Goal: Task Accomplishment & Management: Complete application form

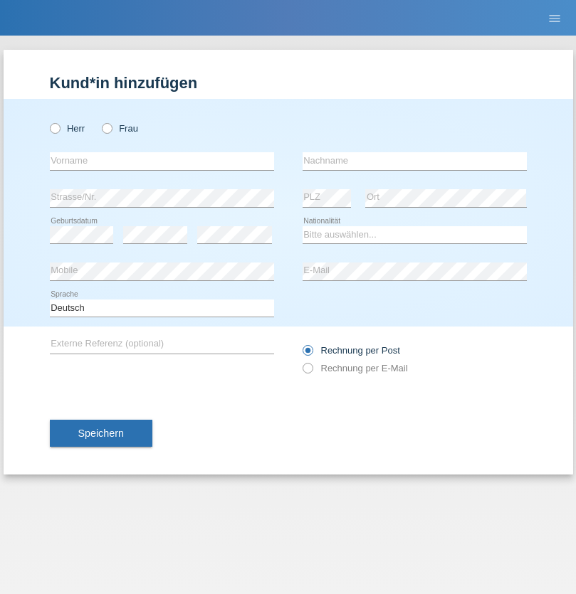
radio input "true"
click at [162, 161] on input "text" at bounding box center [162, 161] width 224 height 18
type input "Bashkim"
click at [414, 161] on input "text" at bounding box center [414, 161] width 224 height 18
type input "Sabedini"
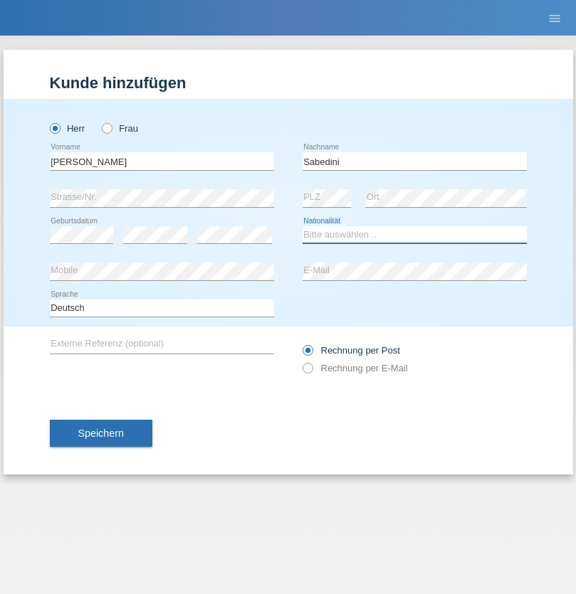
select select "MK"
select select "C"
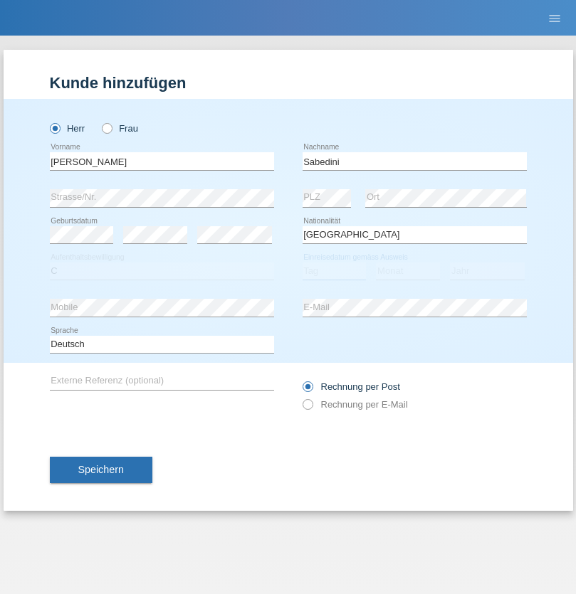
select select "10"
select select "1994"
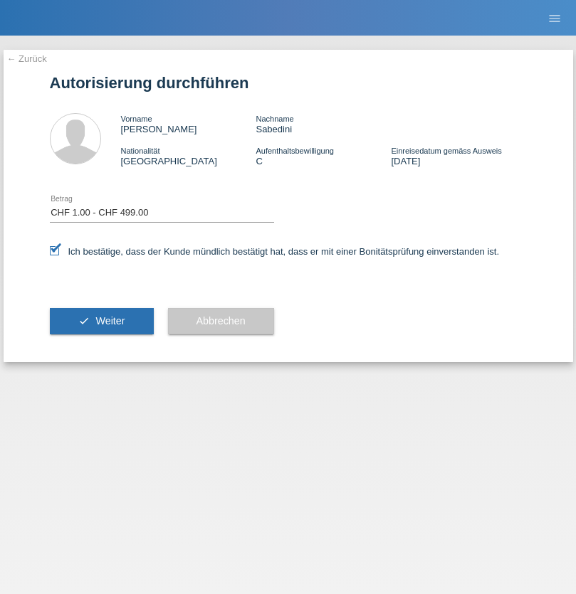
select select "1"
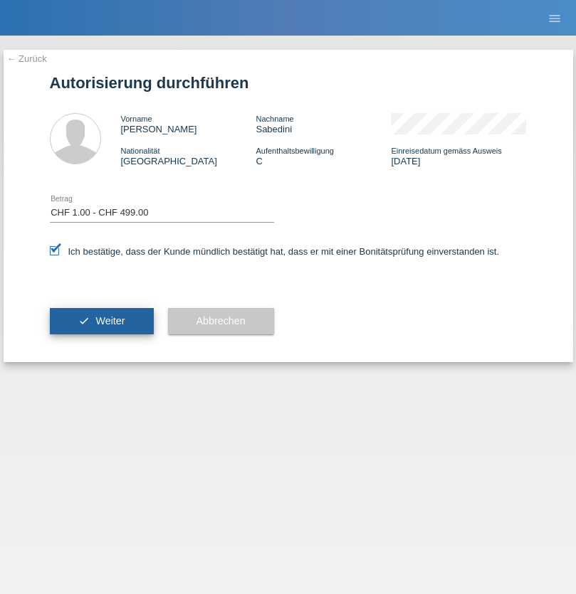
click at [101, 321] on span "Weiter" at bounding box center [109, 320] width 29 height 11
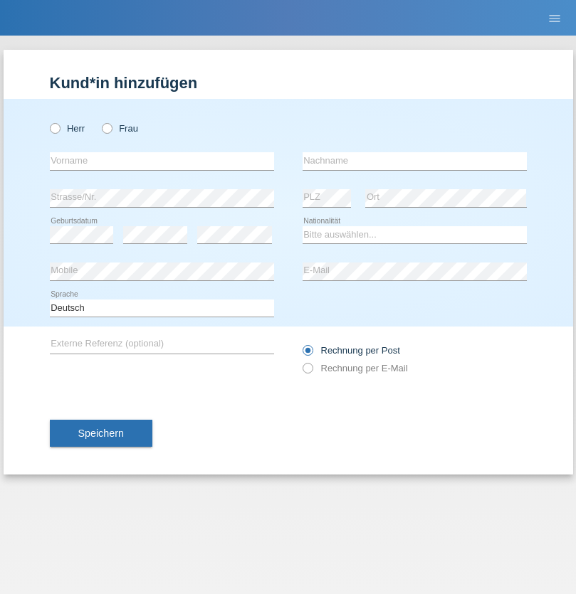
radio input "true"
click at [162, 161] on input "text" at bounding box center [162, 161] width 224 height 18
type input "Mohamed"
click at [414, 161] on input "text" at bounding box center [414, 161] width 224 height 18
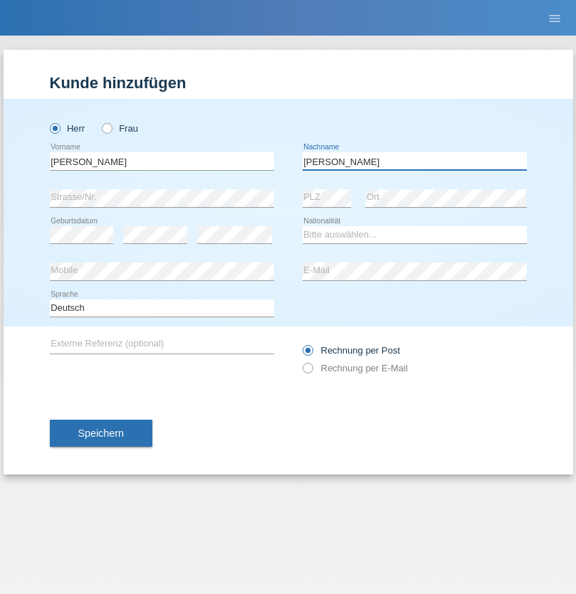
type input "Mohamed"
select select "SY"
select select "C"
select select "21"
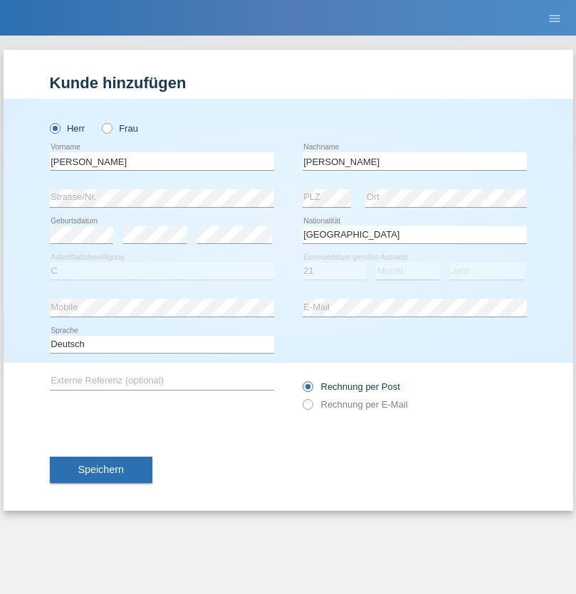
select select "12"
select select "2013"
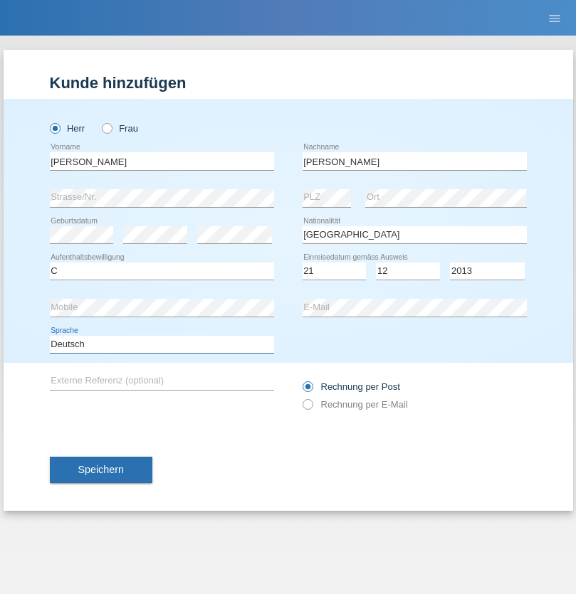
select select "en"
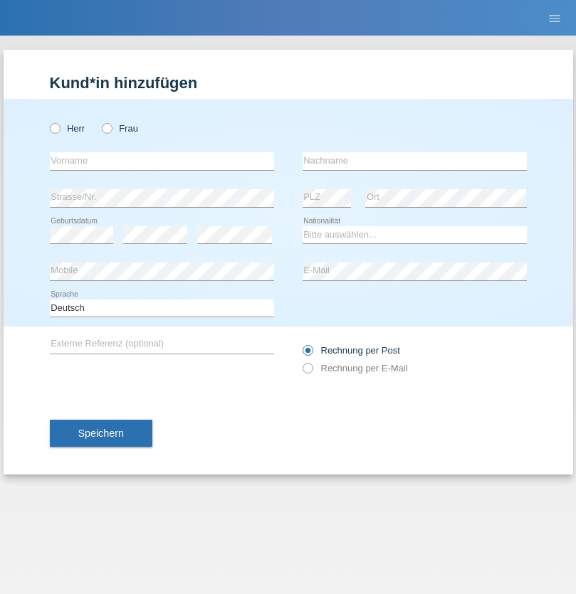
radio input "true"
click at [162, 161] on input "text" at bounding box center [162, 161] width 224 height 18
type input "[PERSON_NAME]"
click at [414, 161] on input "text" at bounding box center [414, 161] width 224 height 18
type input "Senn"
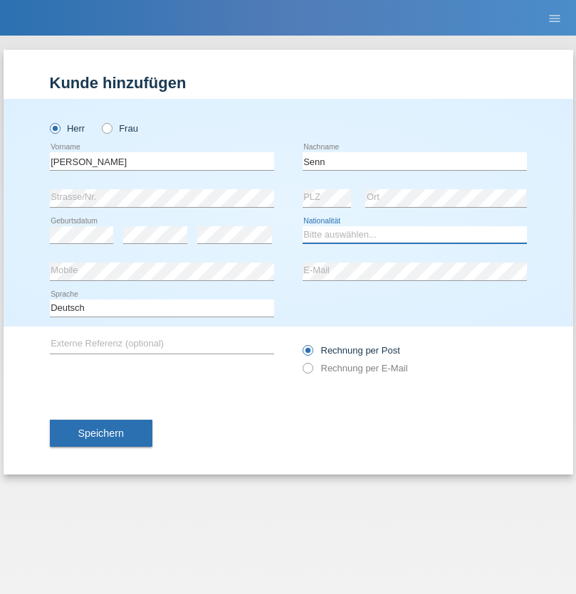
select select "CH"
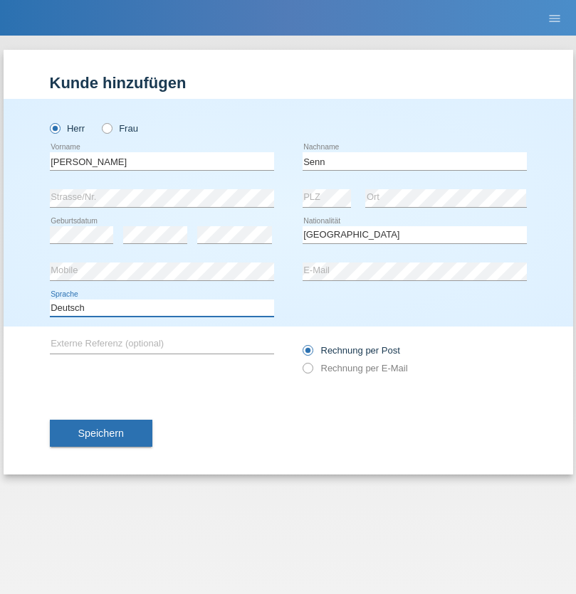
select select "en"
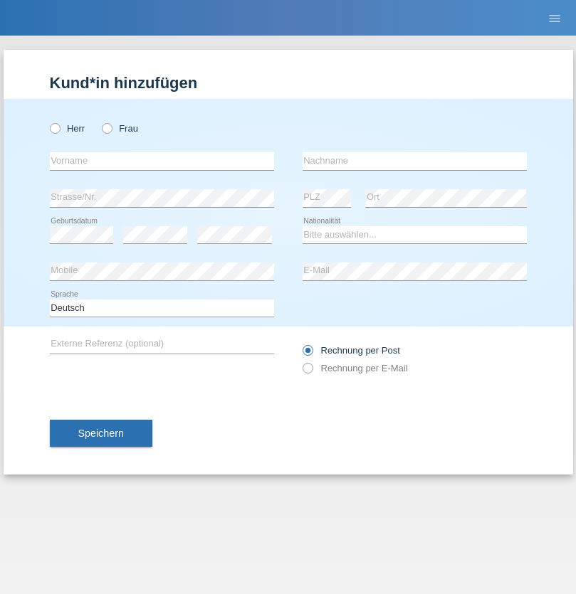
radio input "true"
click at [162, 161] on input "text" at bounding box center [162, 161] width 224 height 18
type input "Enes"
click at [414, 161] on input "text" at bounding box center [414, 161] width 224 height 18
type input "Karaalp"
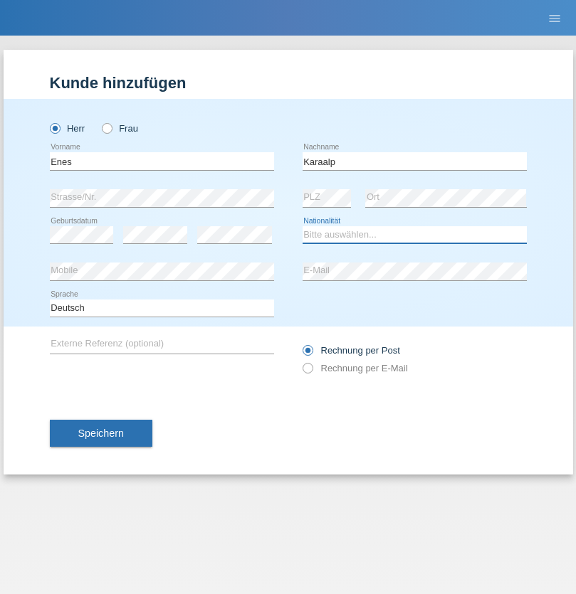
select select "AT"
select select "C"
select select "01"
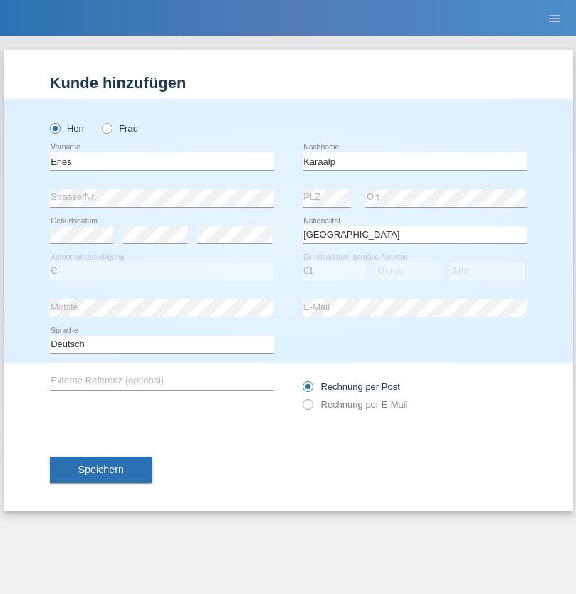
select select "10"
select select "2019"
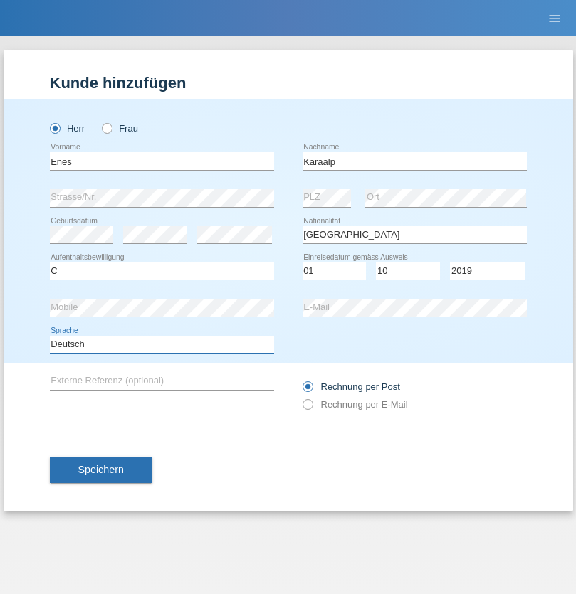
select select "en"
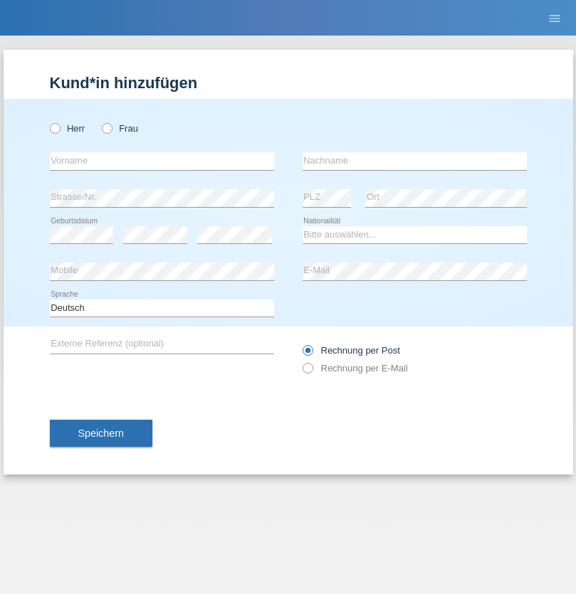
radio input "true"
click at [162, 161] on input "text" at bounding box center [162, 161] width 224 height 18
type input "Lukas"
click at [414, 161] on input "text" at bounding box center [414, 161] width 224 height 18
type input "zemp"
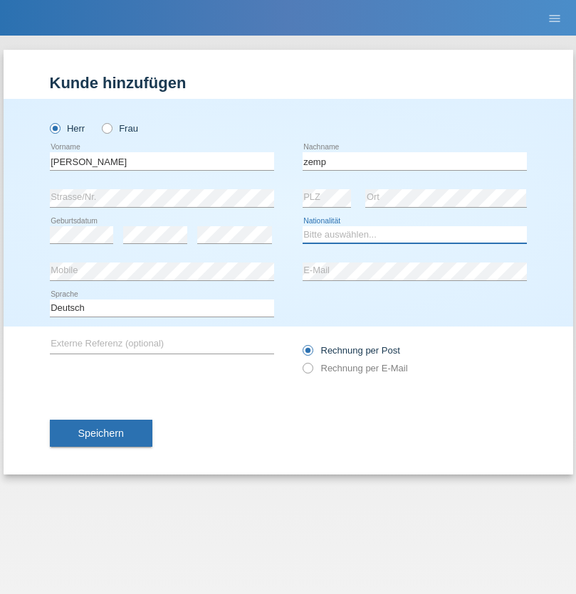
select select "CH"
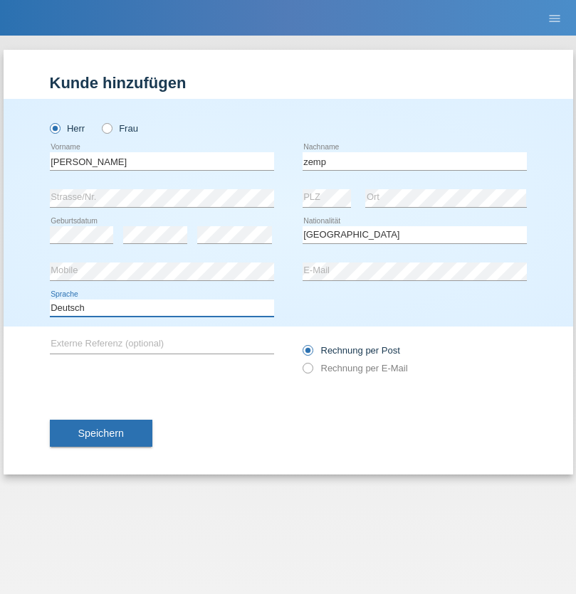
select select "en"
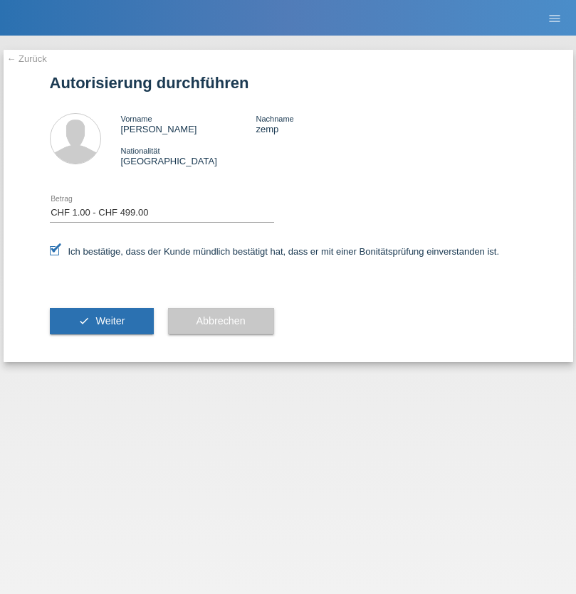
select select "1"
click at [101, 321] on span "Weiter" at bounding box center [109, 320] width 29 height 11
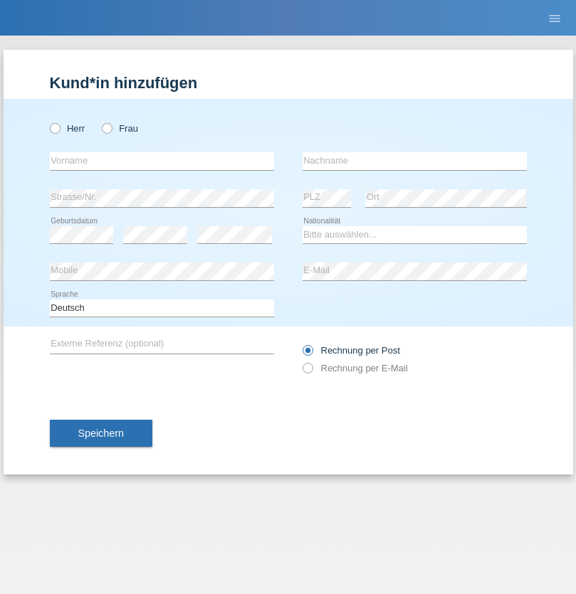
radio input "true"
click at [162, 161] on input "text" at bounding box center [162, 161] width 224 height 18
type input "Navatheepan"
click at [414, 161] on input "text" at bounding box center [414, 161] width 224 height 18
type input "Thirulogapalagan"
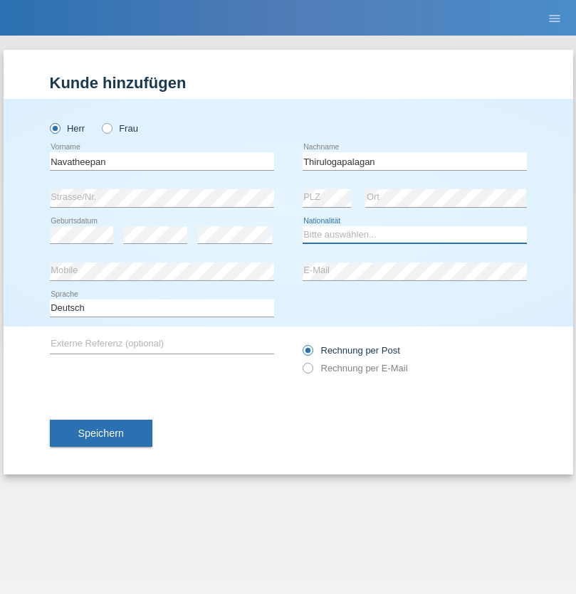
select select "LK"
select select "C"
select select "06"
select select "11"
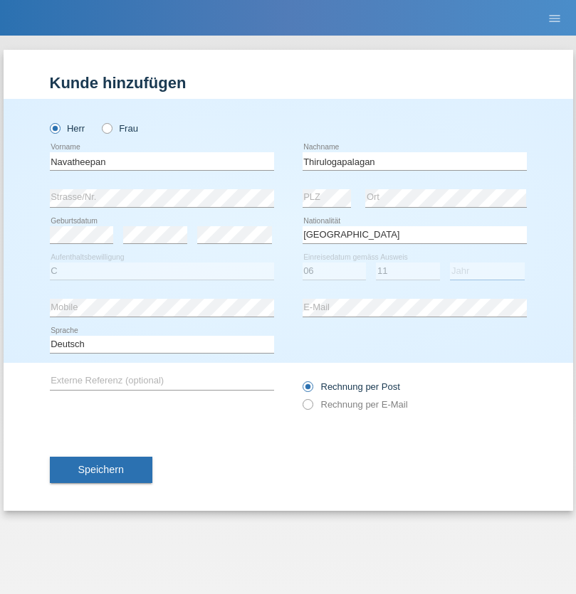
select select "2016"
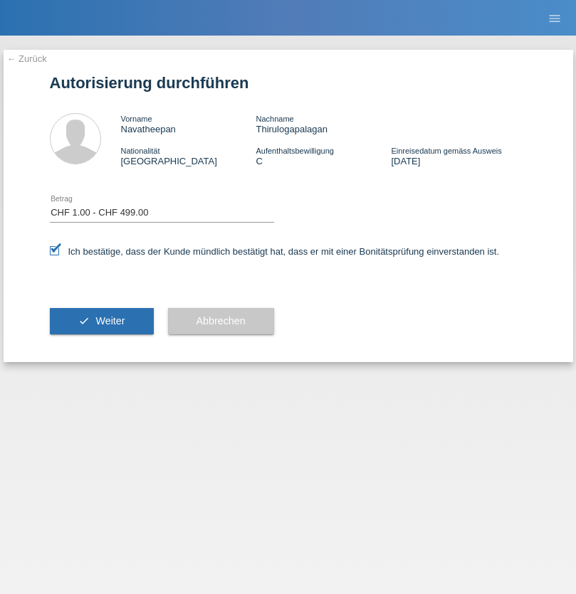
select select "1"
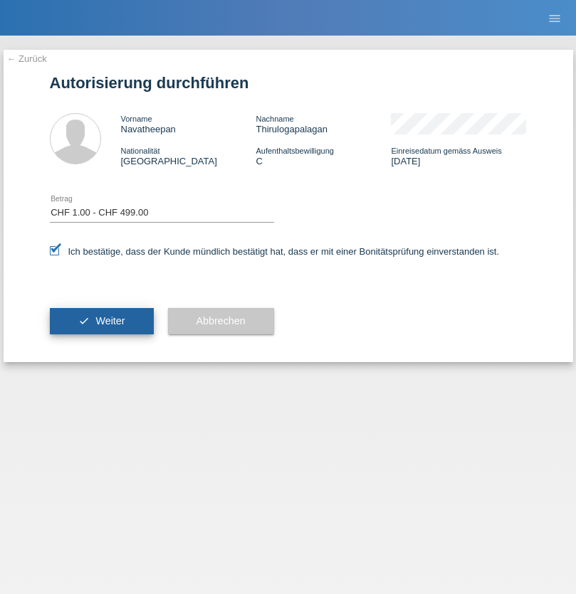
click at [101, 321] on span "Weiter" at bounding box center [109, 320] width 29 height 11
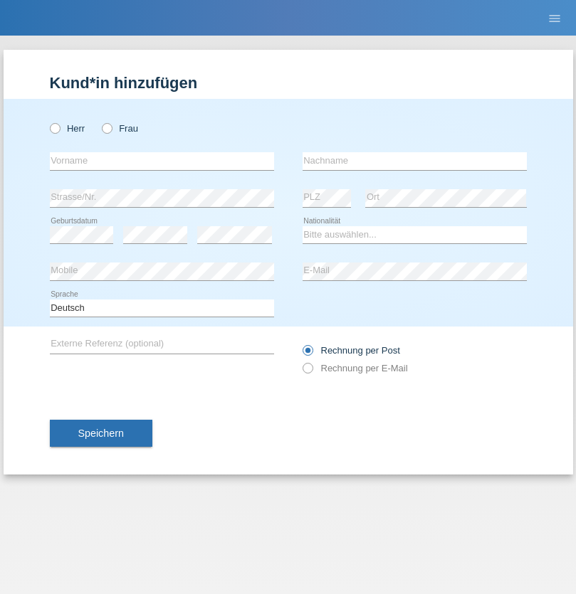
radio input "true"
click at [162, 161] on input "text" at bounding box center [162, 161] width 224 height 18
type input "stefania"
click at [414, 161] on input "text" at bounding box center [414, 161] width 224 height 18
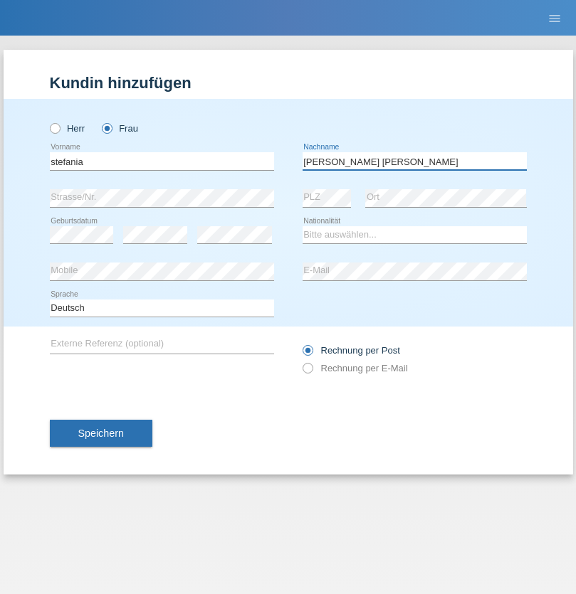
type input "[PERSON_NAME] [PERSON_NAME]"
select select "PT"
select select "C"
select select "23"
select select "05"
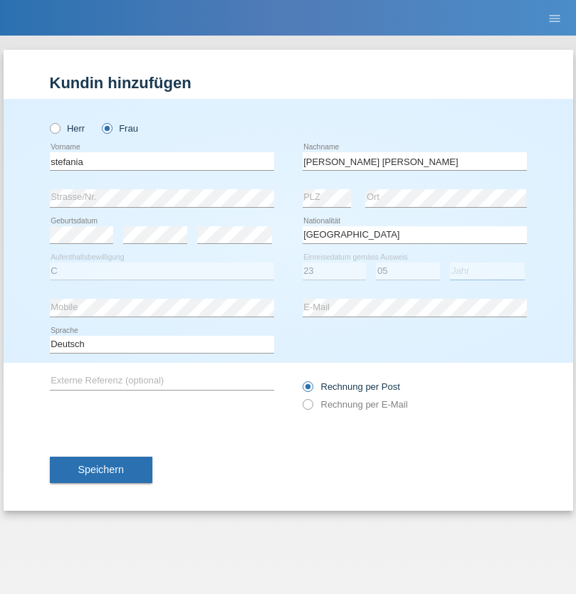
select select "2008"
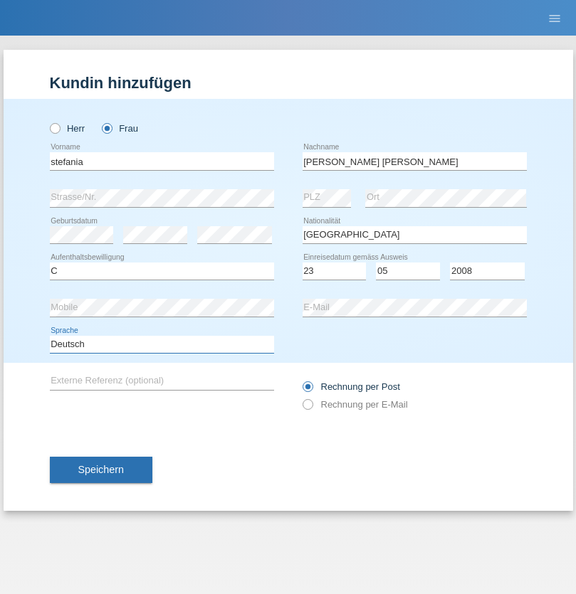
select select "en"
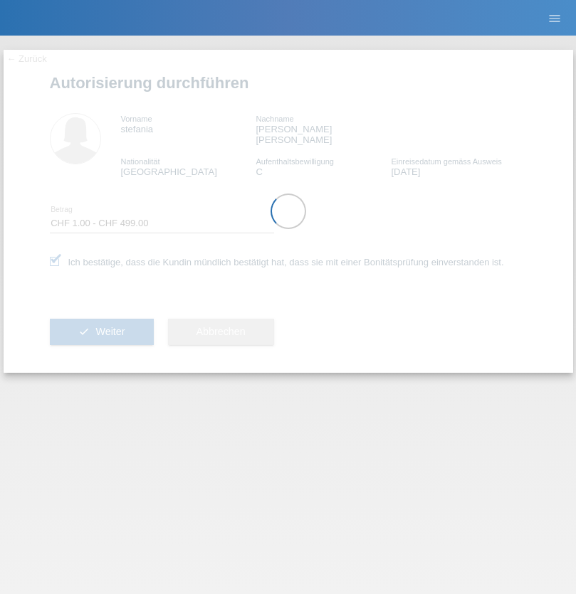
select select "1"
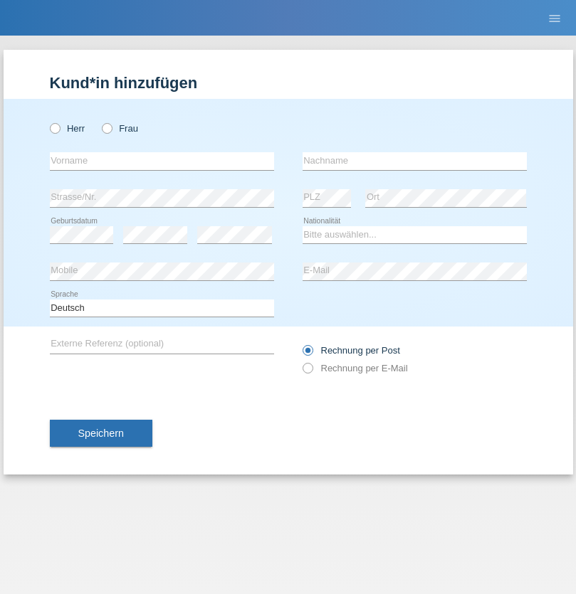
radio input "true"
click at [162, 161] on input "text" at bounding box center [162, 161] width 224 height 18
type input "stefania"
click at [414, 161] on input "text" at bounding box center [414, 161] width 224 height 18
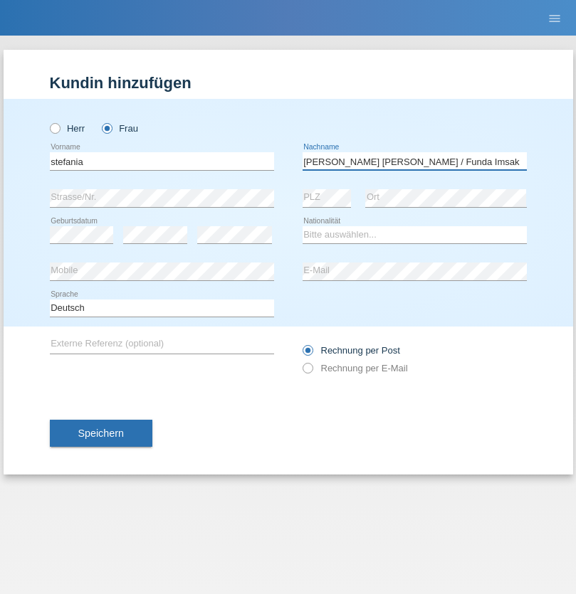
type input "[PERSON_NAME] [PERSON_NAME] / Funda Imsak"
select select "PT"
select select "C"
select select "26"
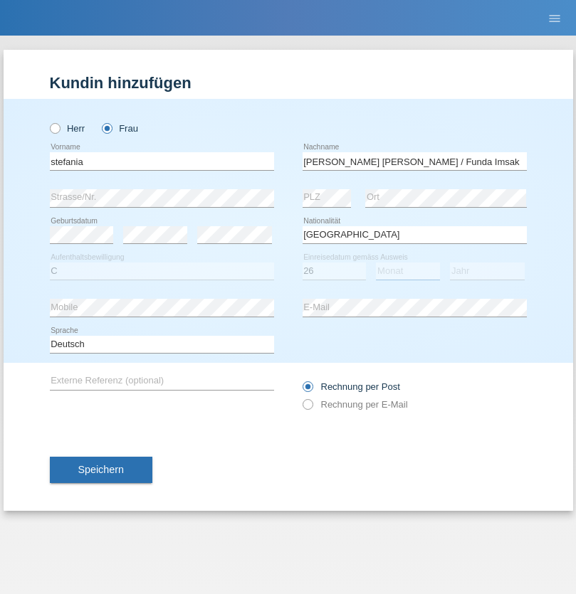
select select "03"
select select "2008"
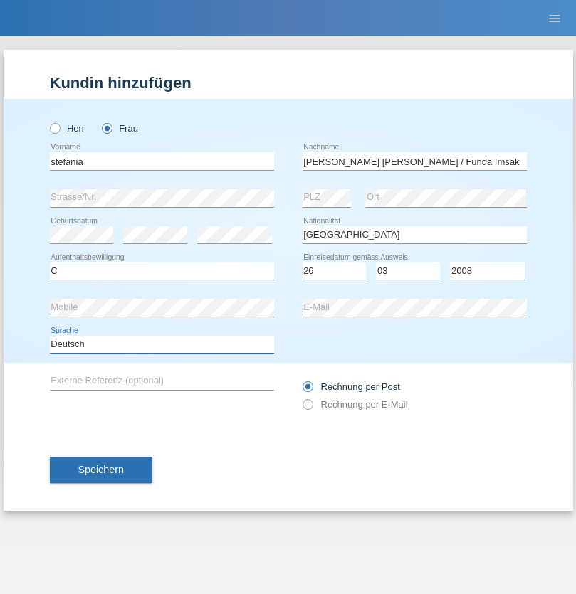
select select "en"
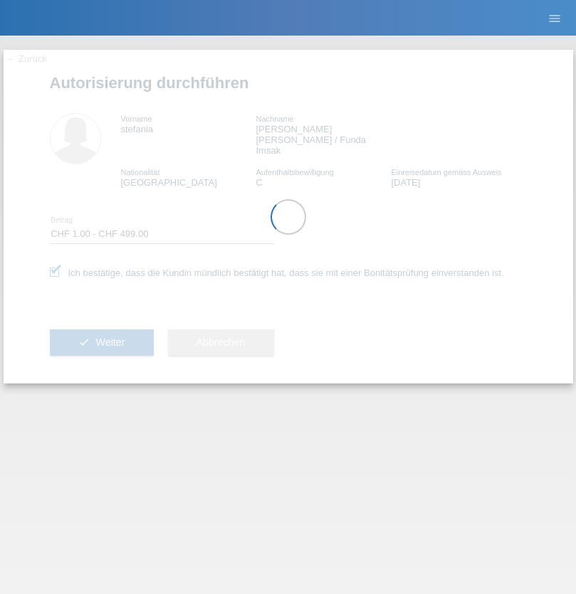
select select "1"
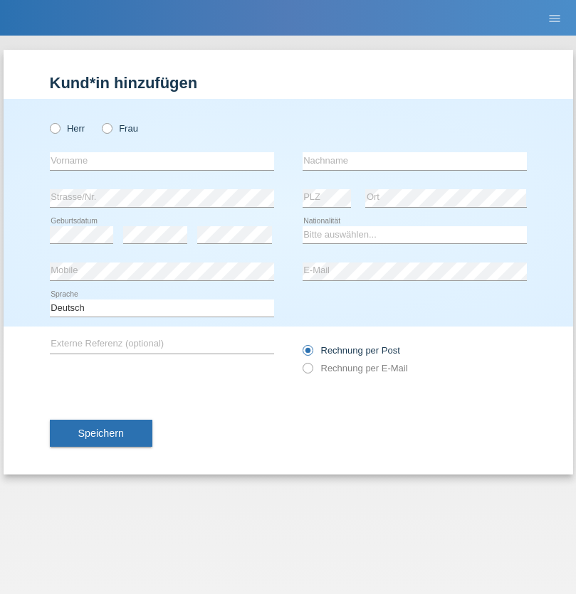
radio input "true"
click at [162, 161] on input "text" at bounding box center [162, 161] width 224 height 18
type input "[PERSON_NAME]"
click at [414, 161] on input "text" at bounding box center [414, 161] width 224 height 18
type input "Baloh"
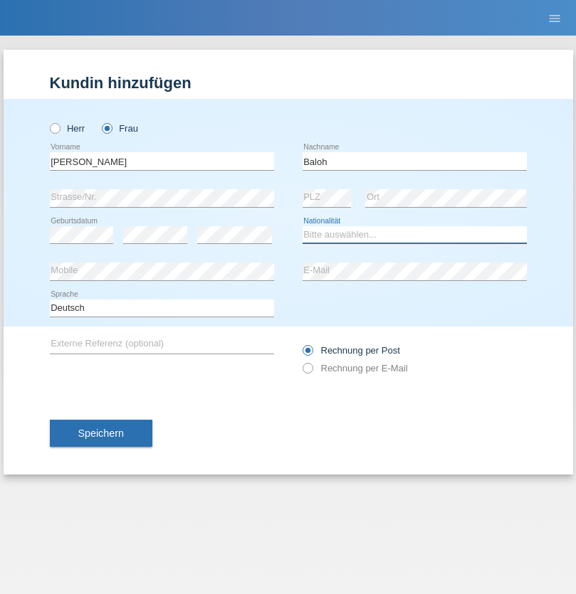
select select "UA"
select select "C"
select select "09"
select select "05"
radio input "true"
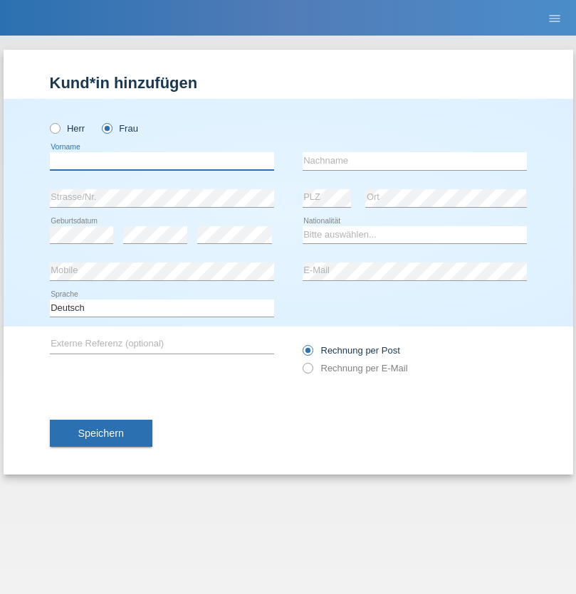
click at [162, 161] on input "text" at bounding box center [162, 161] width 224 height 18
type input "Petre"
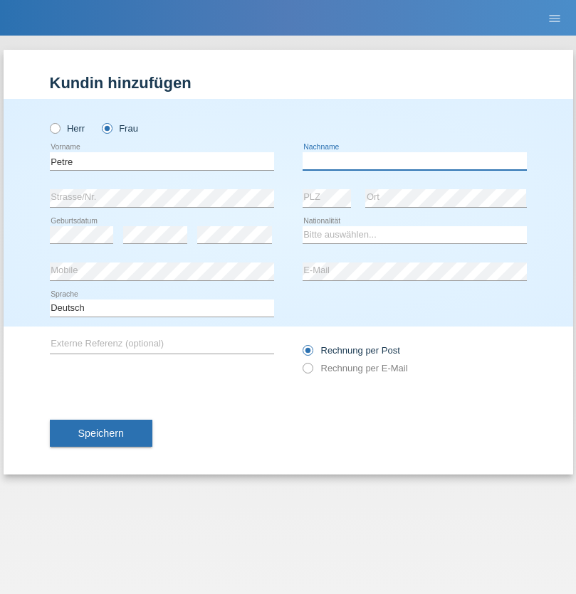
click at [414, 161] on input "text" at bounding box center [414, 161] width 224 height 18
type input "Bujor"
select select "RO"
select select "C"
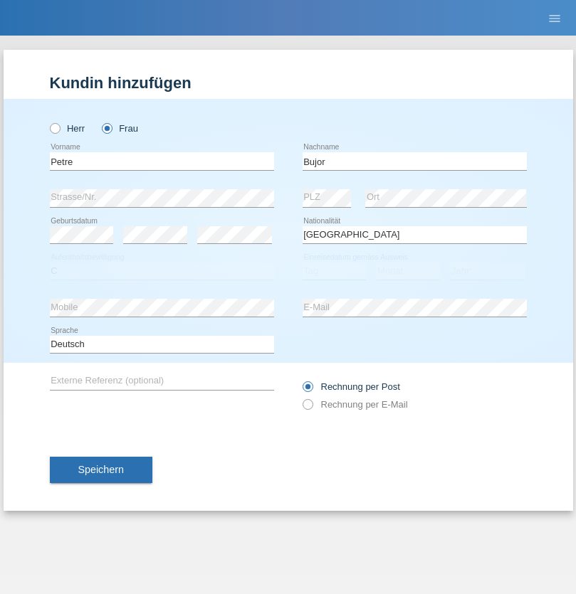
select select "08"
select select "09"
select select "2021"
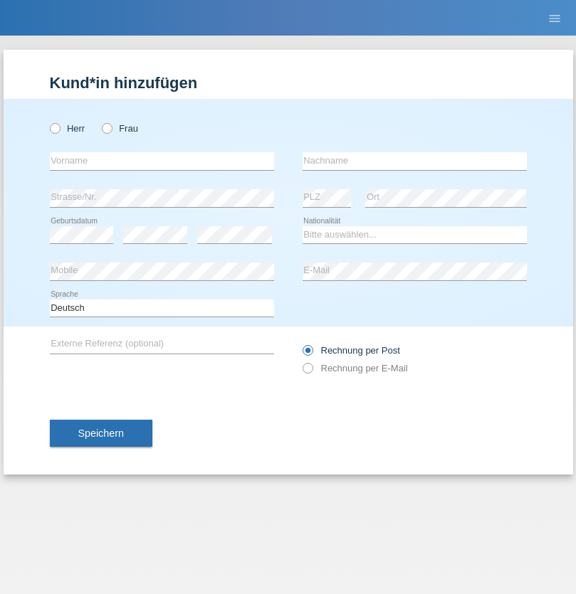
radio input "true"
click at [162, 161] on input "text" at bounding box center [162, 161] width 224 height 18
type input "agnertina"
click at [414, 161] on input "text" at bounding box center [414, 161] width 224 height 18
type input "noshaj"
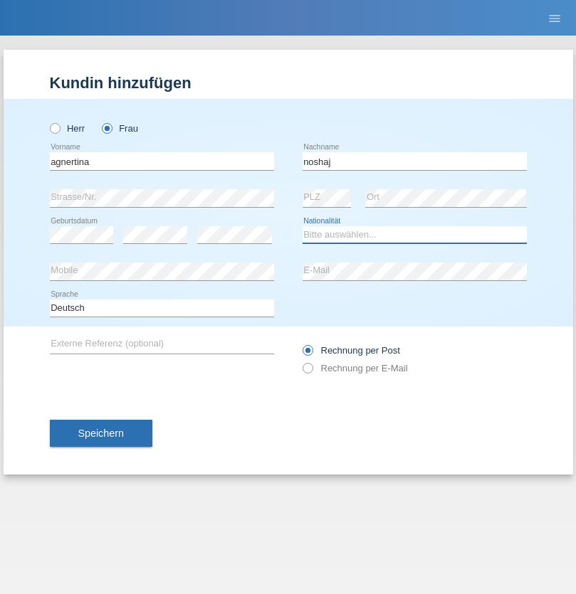
select select "NL"
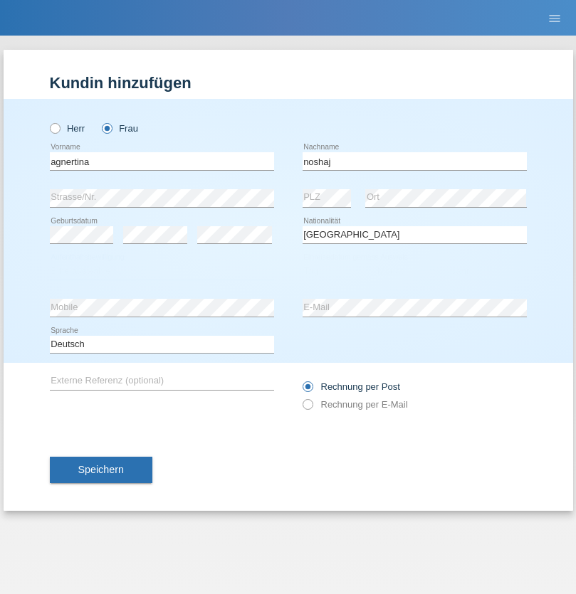
select select "C"
select select "01"
select select "08"
select select "2021"
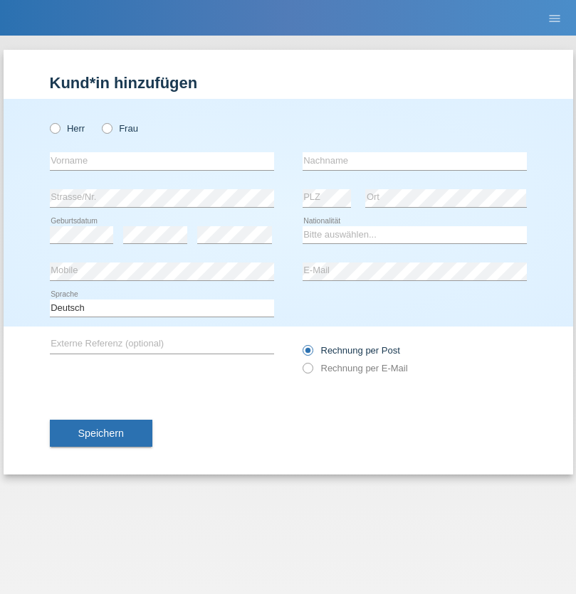
radio input "true"
click at [162, 161] on input "text" at bounding box center [162, 161] width 224 height 18
type input "firat"
click at [414, 161] on input "text" at bounding box center [414, 161] width 224 height 18
type input "kara"
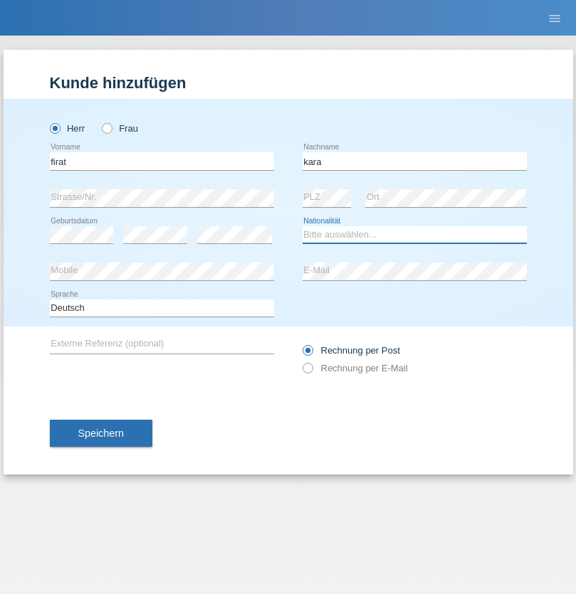
select select "CH"
radio input "true"
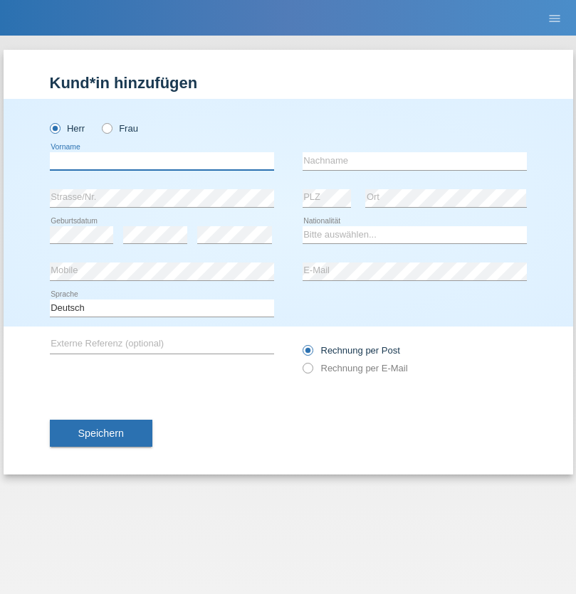
click at [162, 161] on input "text" at bounding box center [162, 161] width 224 height 18
type input "Cristian"
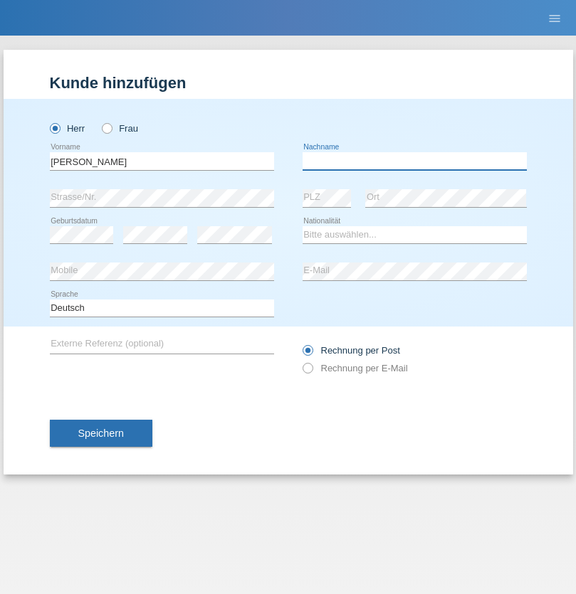
click at [414, 161] on input "text" at bounding box center [414, 161] width 224 height 18
type input "Teeriu"
select select "RO"
select select "C"
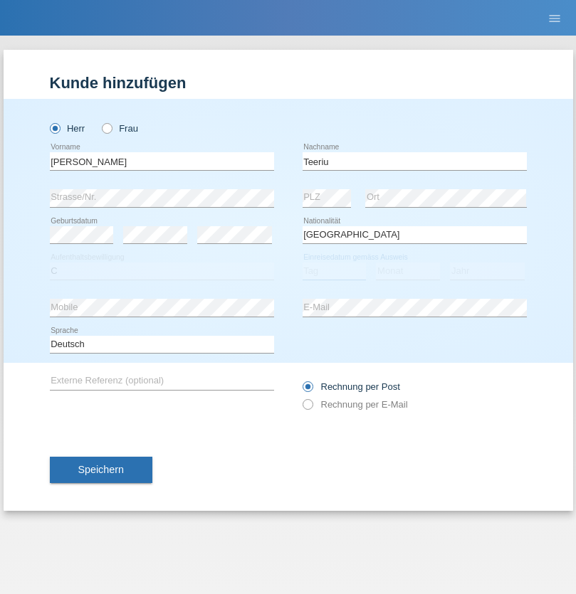
select select "08"
select select "09"
select select "2021"
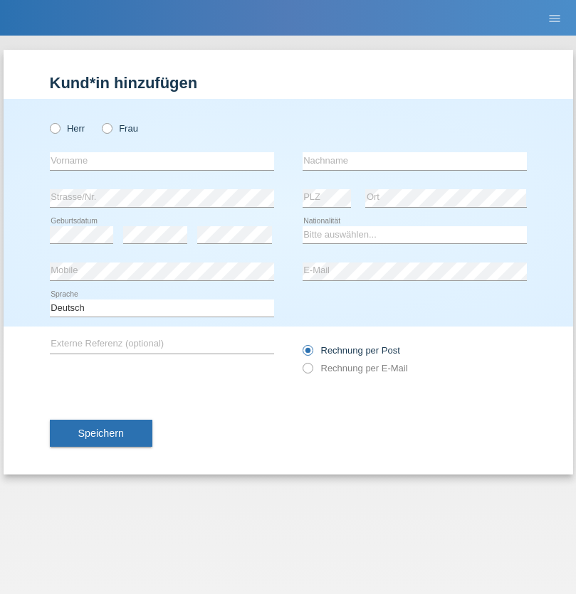
radio input "true"
click at [162, 161] on input "text" at bounding box center [162, 161] width 224 height 18
type input "[PERSON_NAME]"
click at [414, 161] on input "text" at bounding box center [414, 161] width 224 height 18
type input "Dössegger"
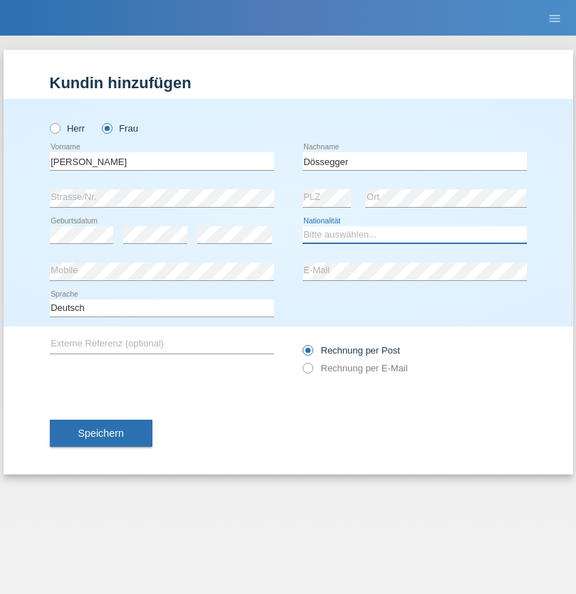
select select "CH"
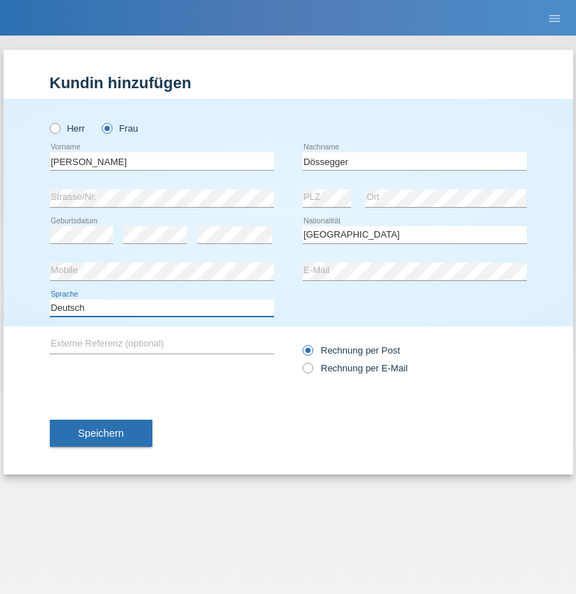
select select "en"
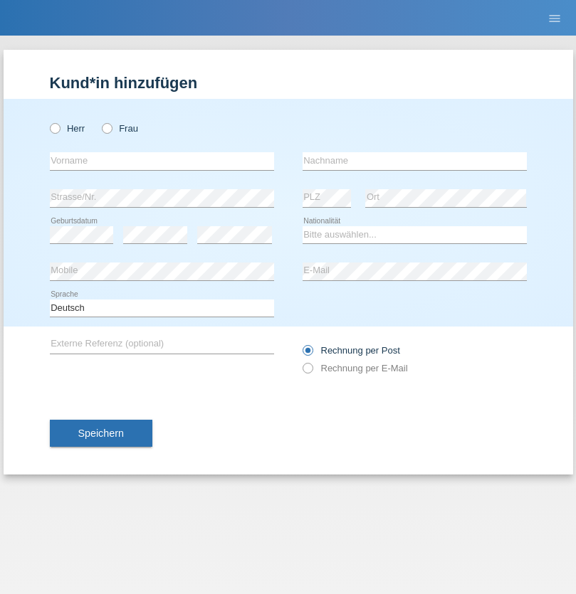
radio input "true"
click at [162, 161] on input "text" at bounding box center [162, 161] width 224 height 18
type input "Senije"
click at [414, 161] on input "text" at bounding box center [414, 161] width 224 height 18
type input "[DEMOGRAPHIC_DATA]"
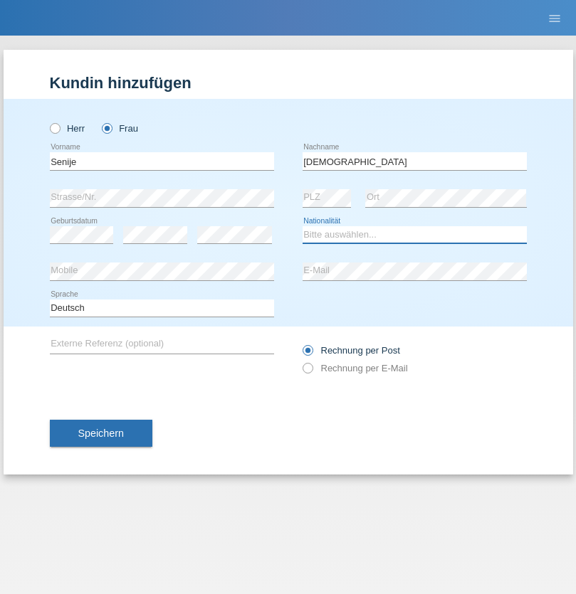
select select "CH"
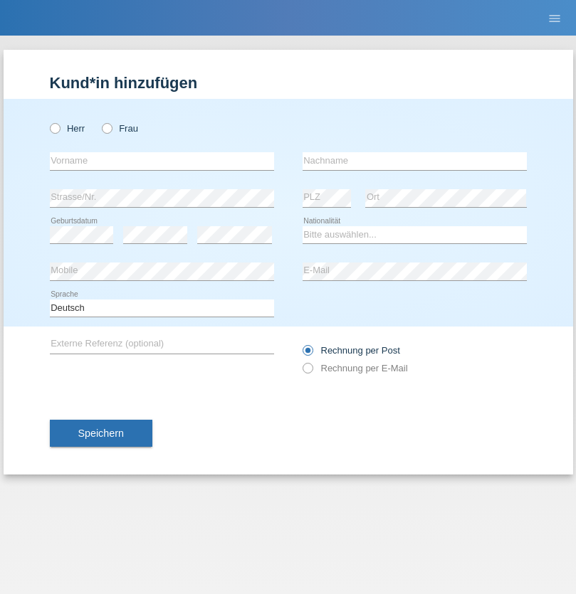
radio input "true"
click at [162, 161] on input "text" at bounding box center [162, 161] width 224 height 18
type input "Andy"
click at [414, 161] on input "text" at bounding box center [414, 161] width 224 height 18
type input "Priestley"
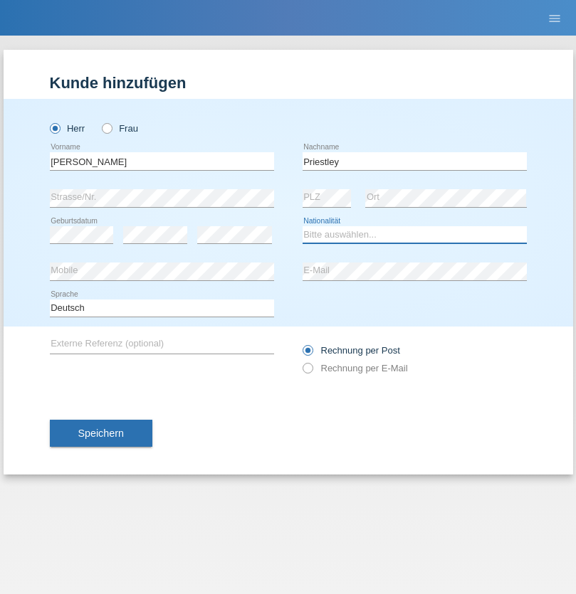
select select "CH"
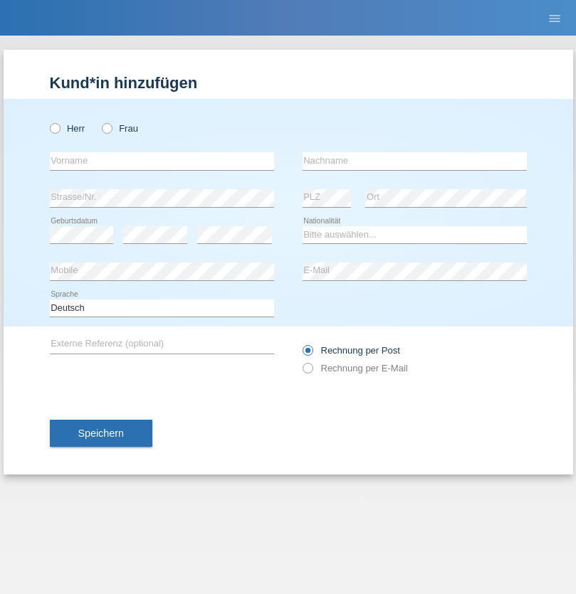
radio input "true"
click at [162, 161] on input "text" at bounding box center [162, 161] width 224 height 18
type input "[PERSON_NAME]"
click at [414, 161] on input "text" at bounding box center [414, 161] width 224 height 18
type input "Fortugno"
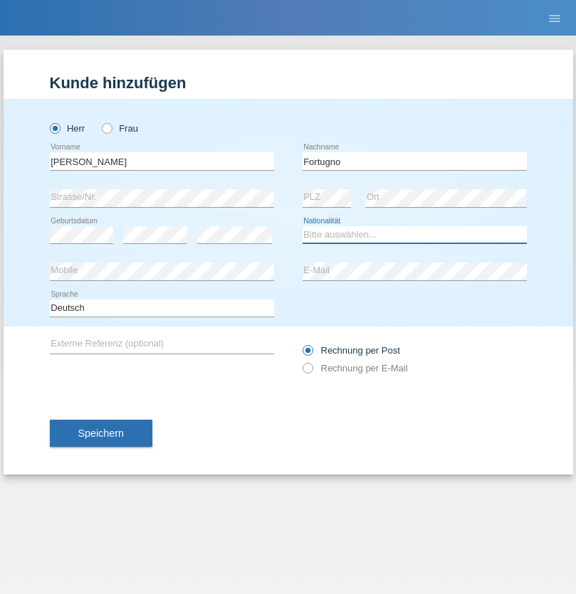
select select "IT"
select select "C"
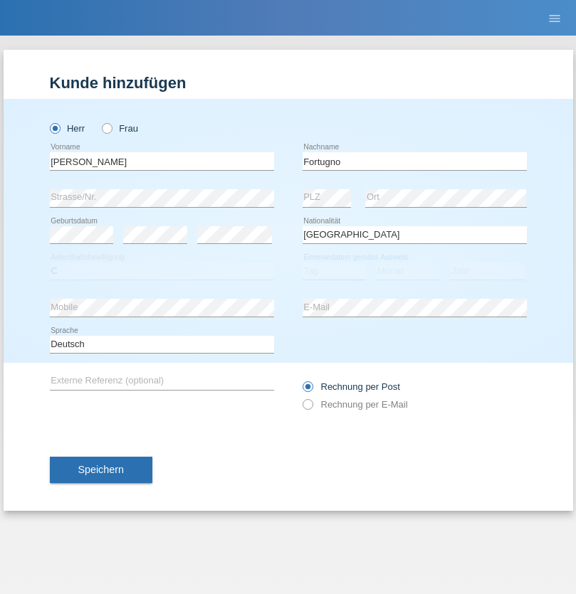
select select "09"
select select "08"
select select "2006"
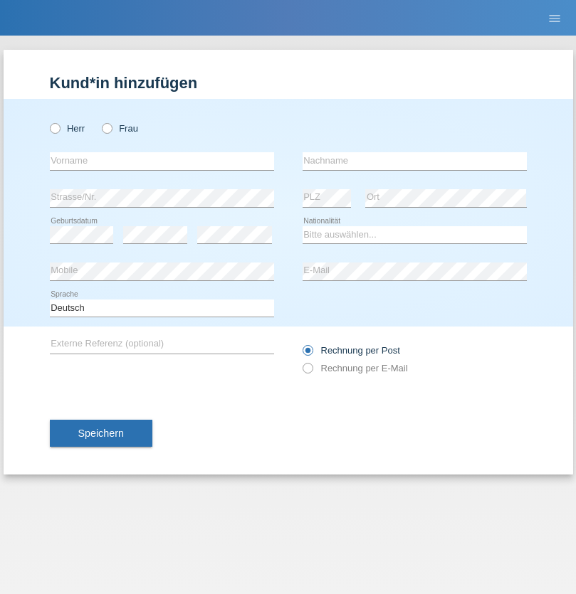
radio input "true"
click at [162, 161] on input "text" at bounding box center [162, 161] width 224 height 18
type input "[PERSON_NAME]"
click at [414, 161] on input "text" at bounding box center [414, 161] width 224 height 18
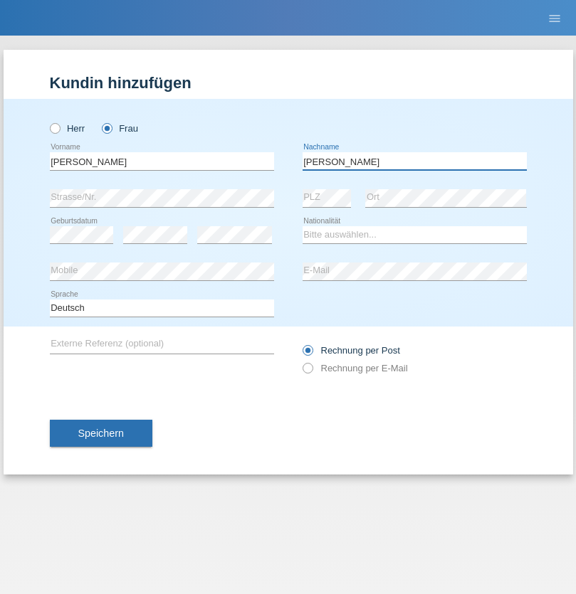
type input "[PERSON_NAME]"
select select "UA"
select select "C"
select select "23"
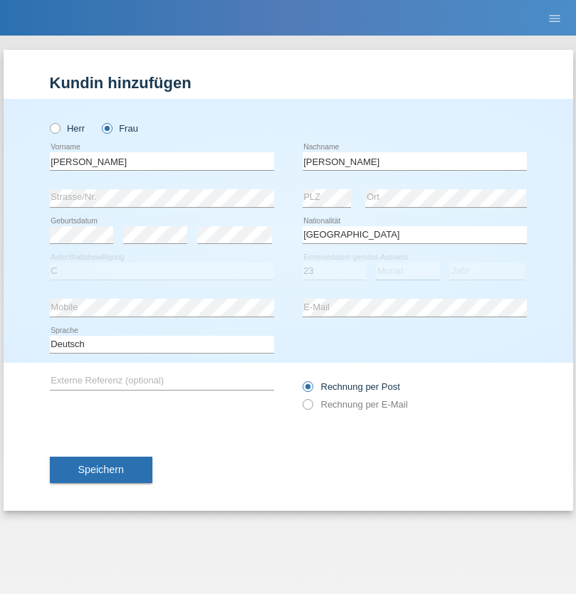
select select "10"
select select "2021"
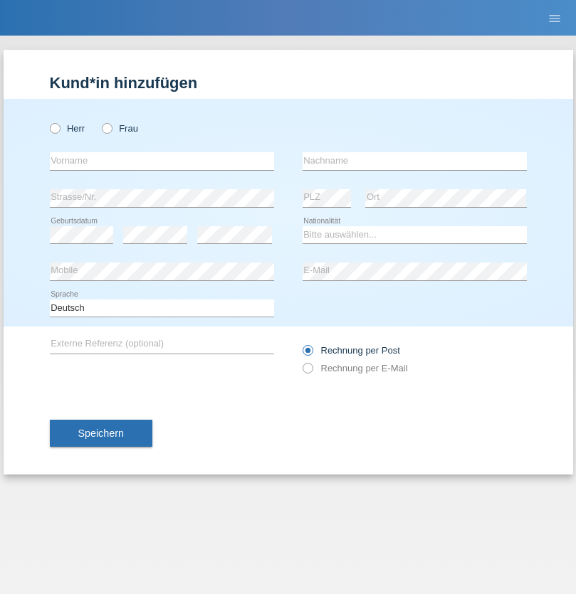
radio input "true"
click at [162, 161] on input "text" at bounding box center [162, 161] width 224 height 18
type input "Nuria"
click at [414, 161] on input "text" at bounding box center [414, 161] width 224 height 18
type input "D'Antino"
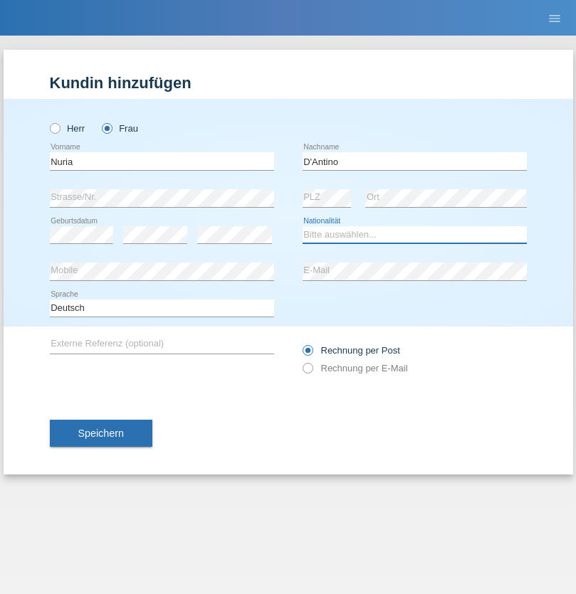
select select "CH"
